Goal: Transaction & Acquisition: Purchase product/service

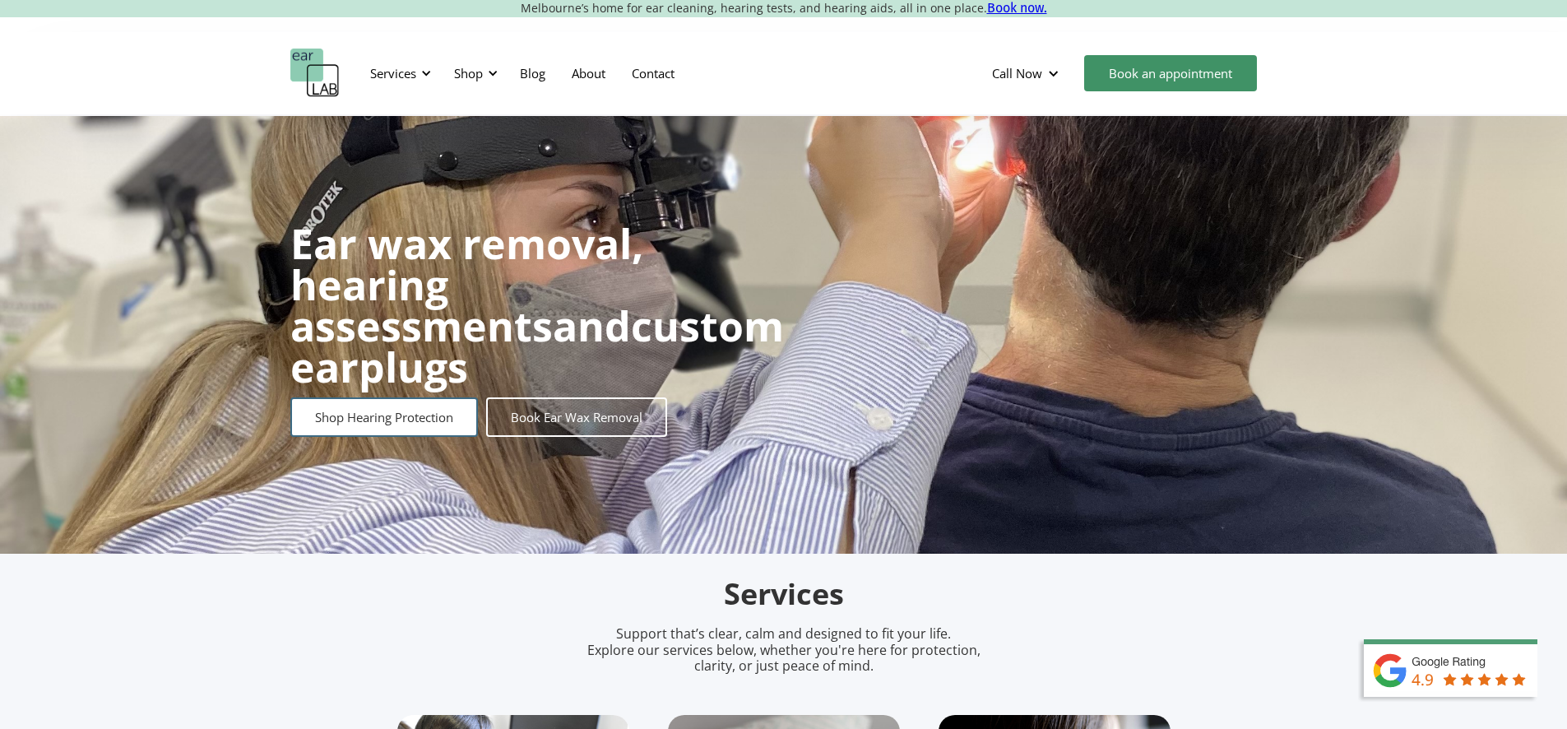
click at [373, 405] on link "Shop Hearing Protection" at bounding box center [383, 416] width 187 height 39
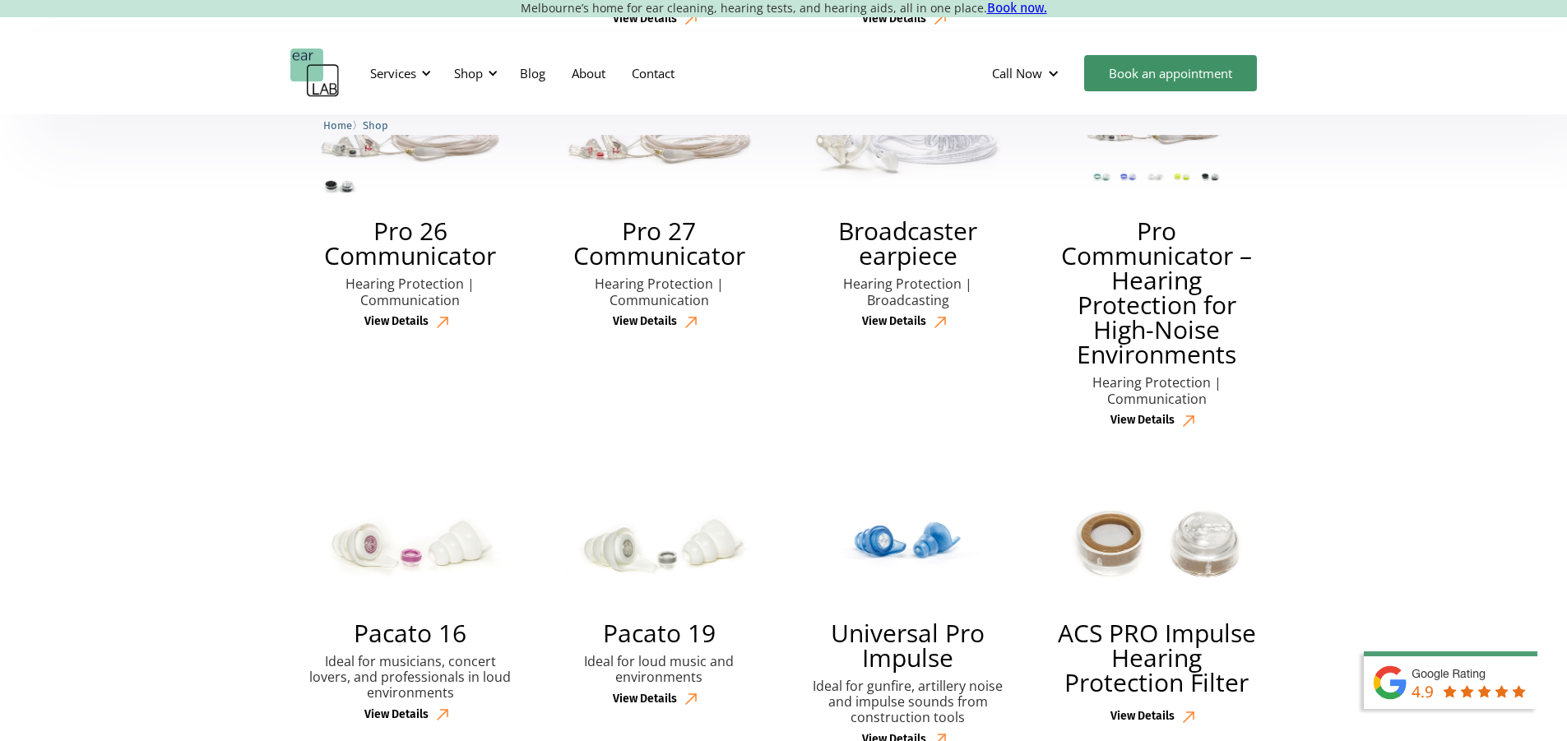
scroll to position [2056, 0]
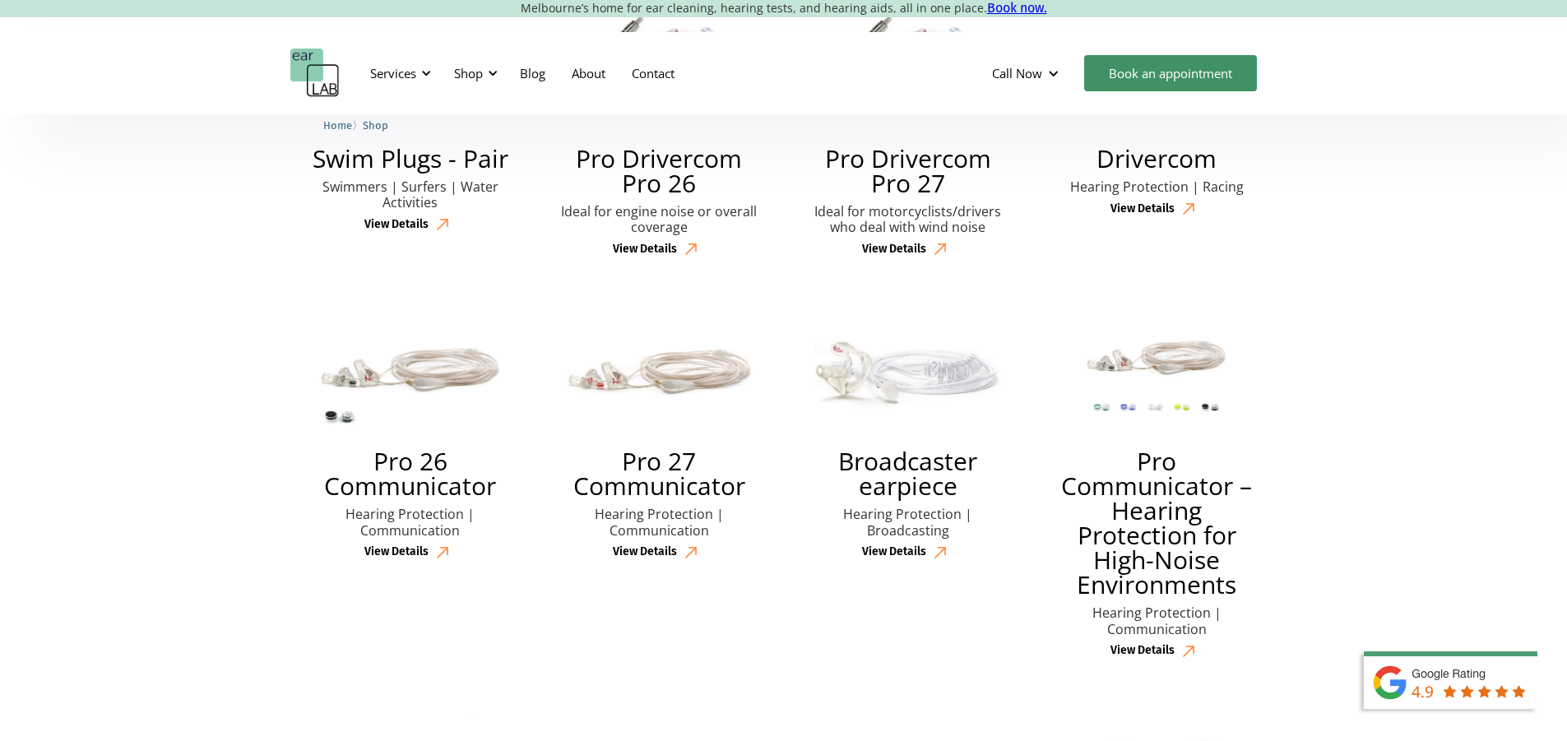
click at [1183, 578] on h2 "Pro Communicator – Hearing Protection for High-Noise Environments" at bounding box center [1157, 523] width 208 height 148
